Goal: Contribute content: Add original content to the website for others to see

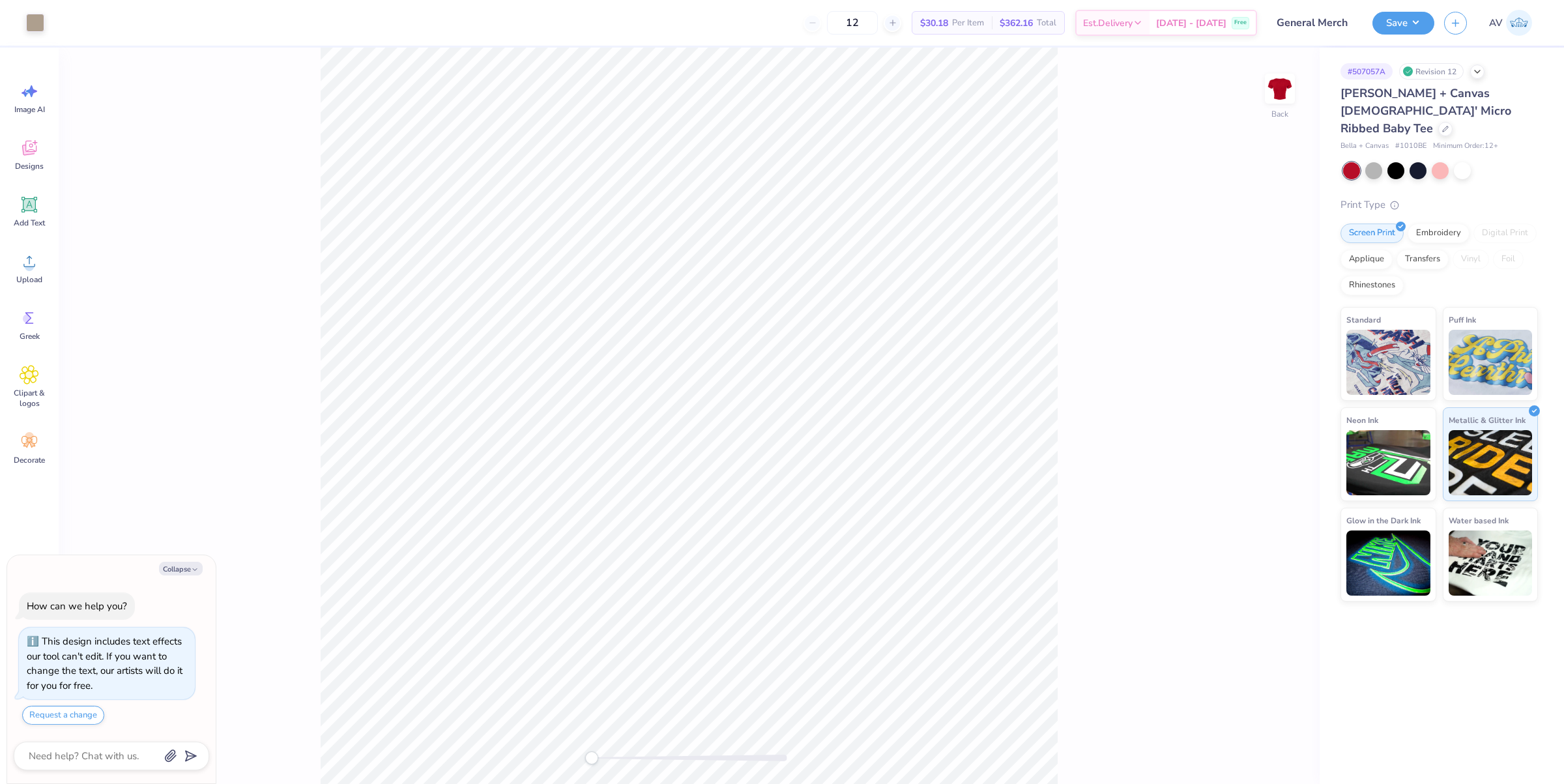
type textarea "x"
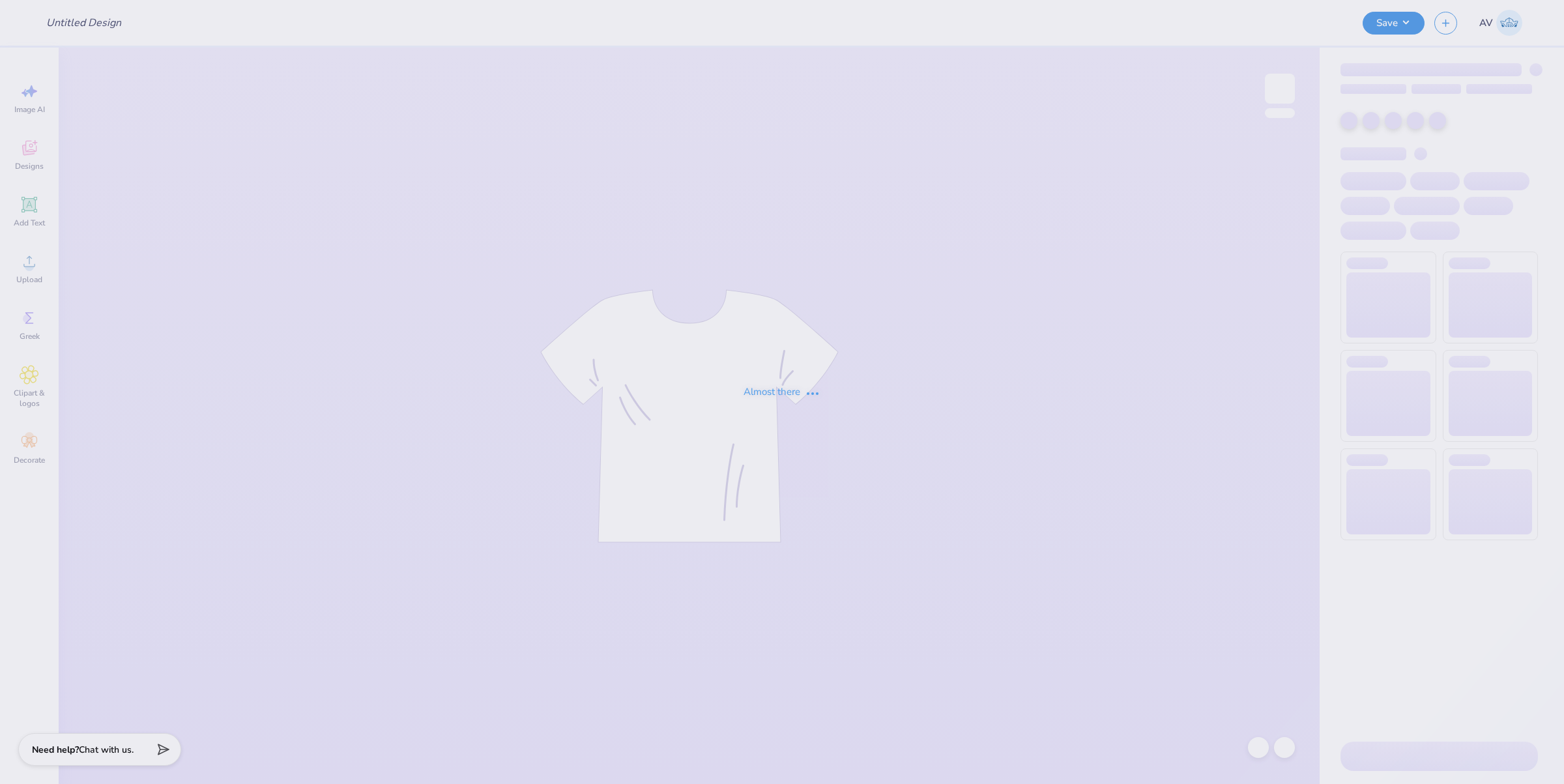
type input "Aliyah Dyer : Towson University"
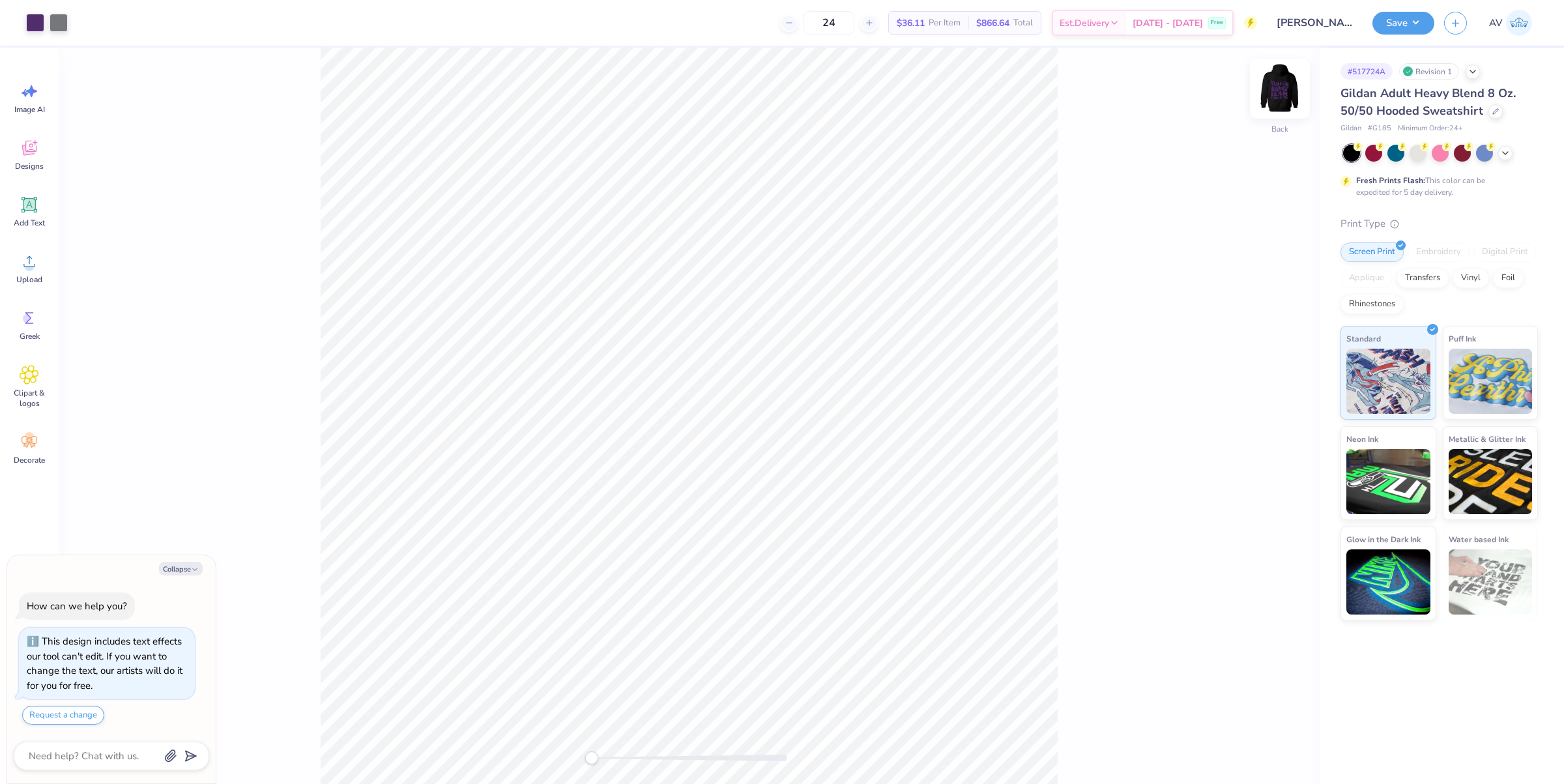
click at [1279, 102] on img at bounding box center [1280, 89] width 52 height 52
type textarea "x"
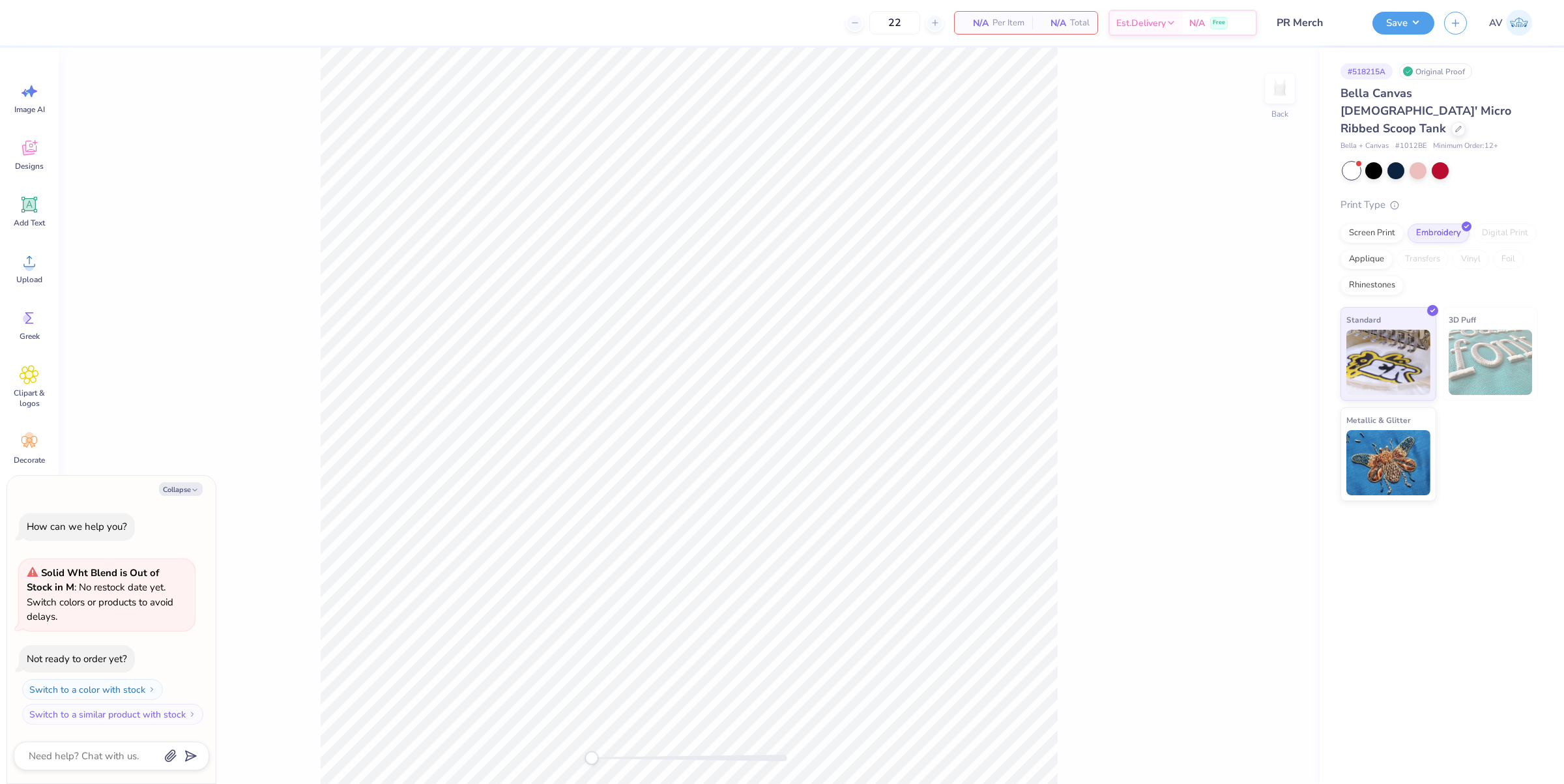
type textarea "x"
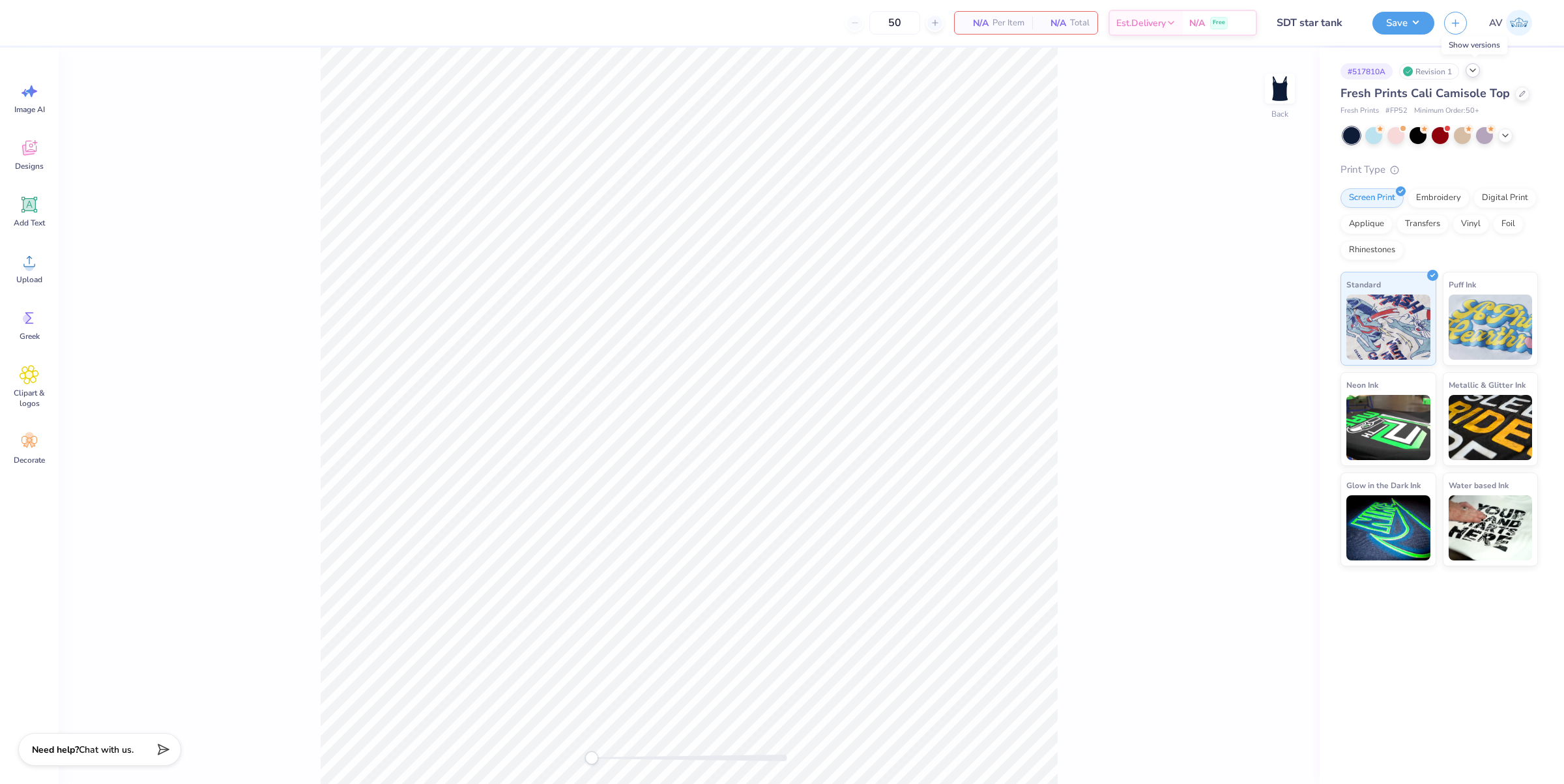
click at [1470, 70] on icon at bounding box center [1473, 71] width 10 height 10
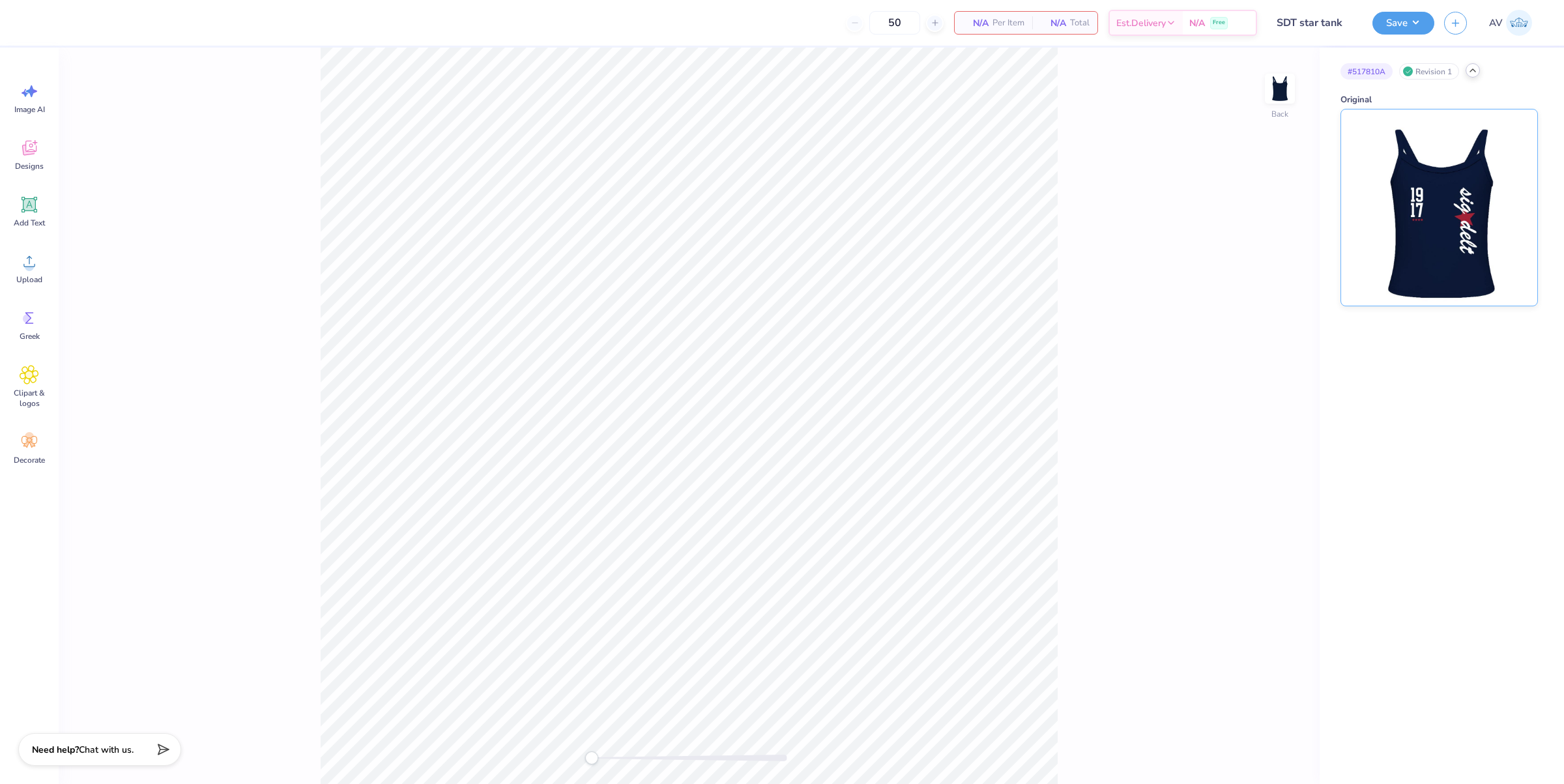
click at [1432, 249] on img at bounding box center [1438, 207] width 162 height 196
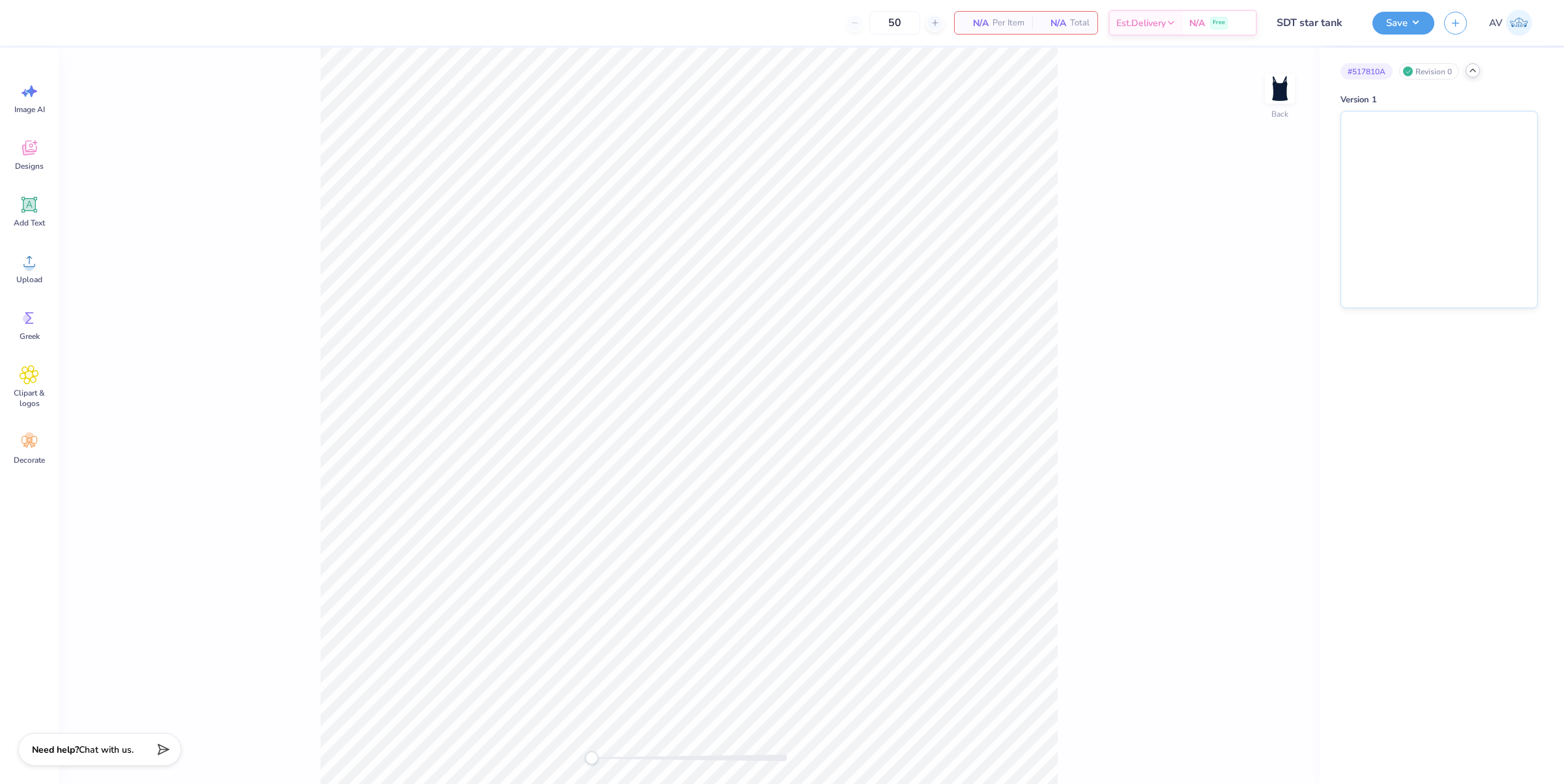
click at [1468, 73] on icon at bounding box center [1473, 71] width 10 height 10
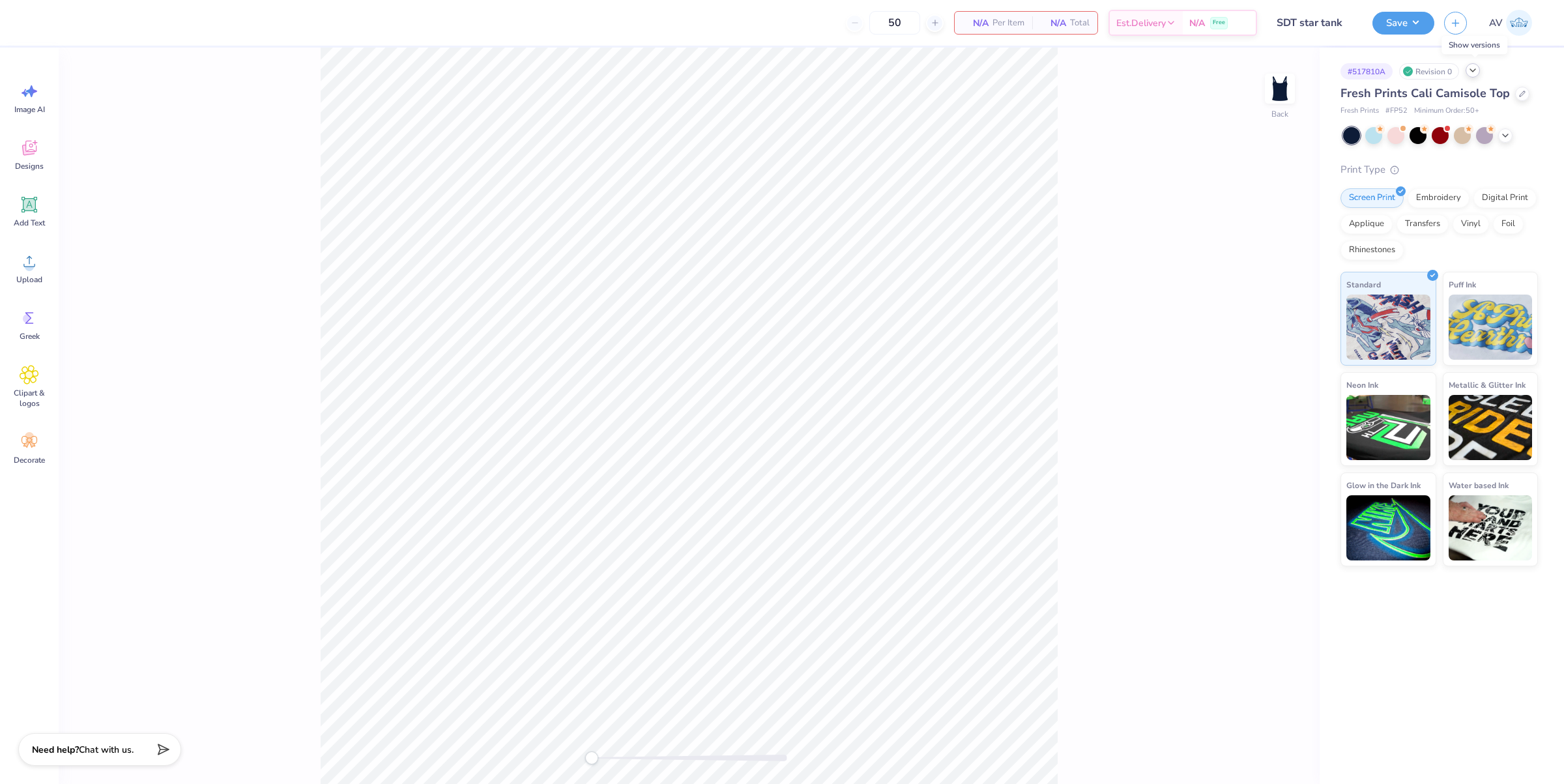
click at [1468, 73] on icon at bounding box center [1473, 71] width 10 height 10
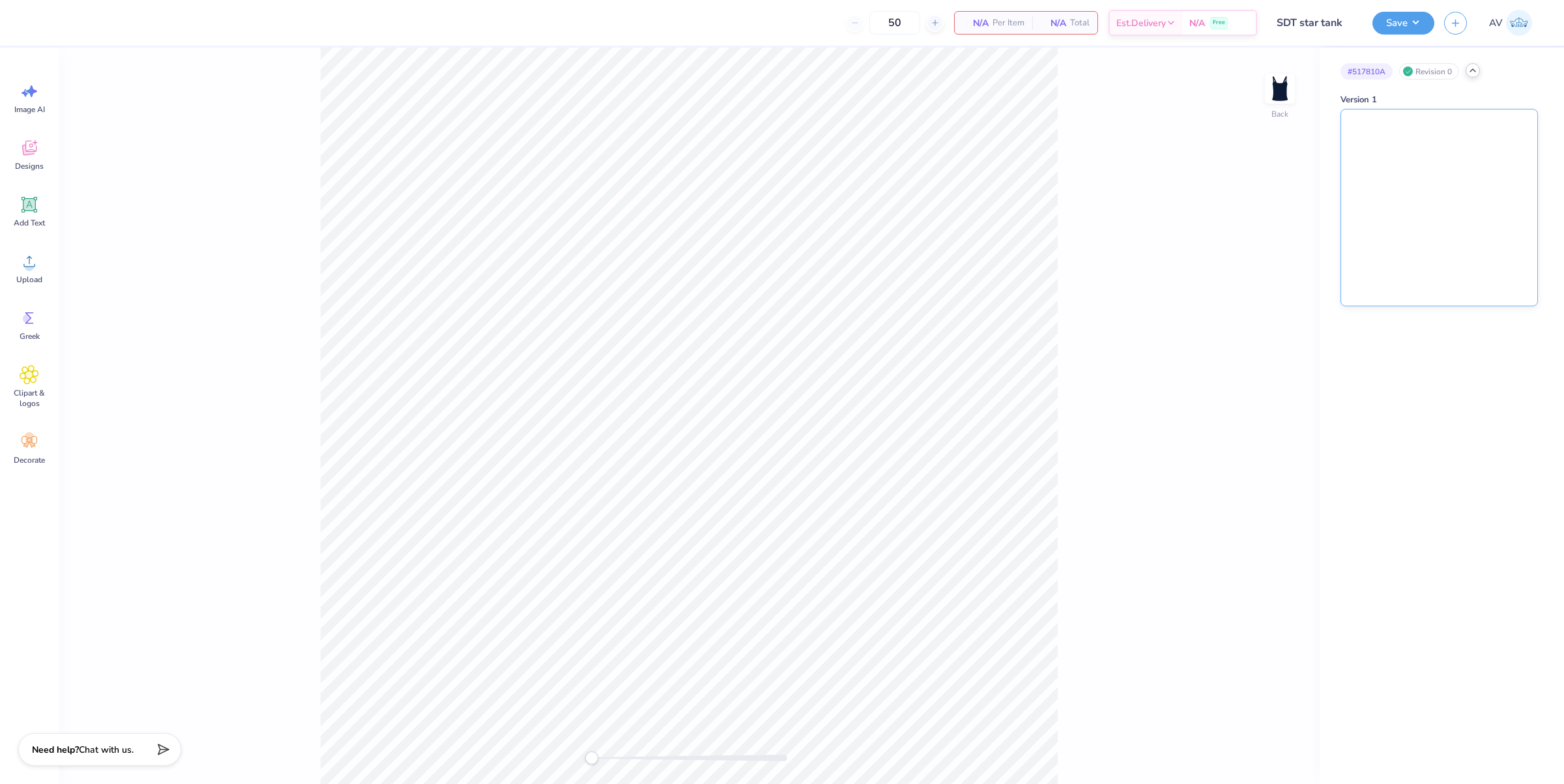
click at [1406, 194] on img at bounding box center [1439, 207] width 196 height 196
